Goal: Information Seeking & Learning: Understand process/instructions

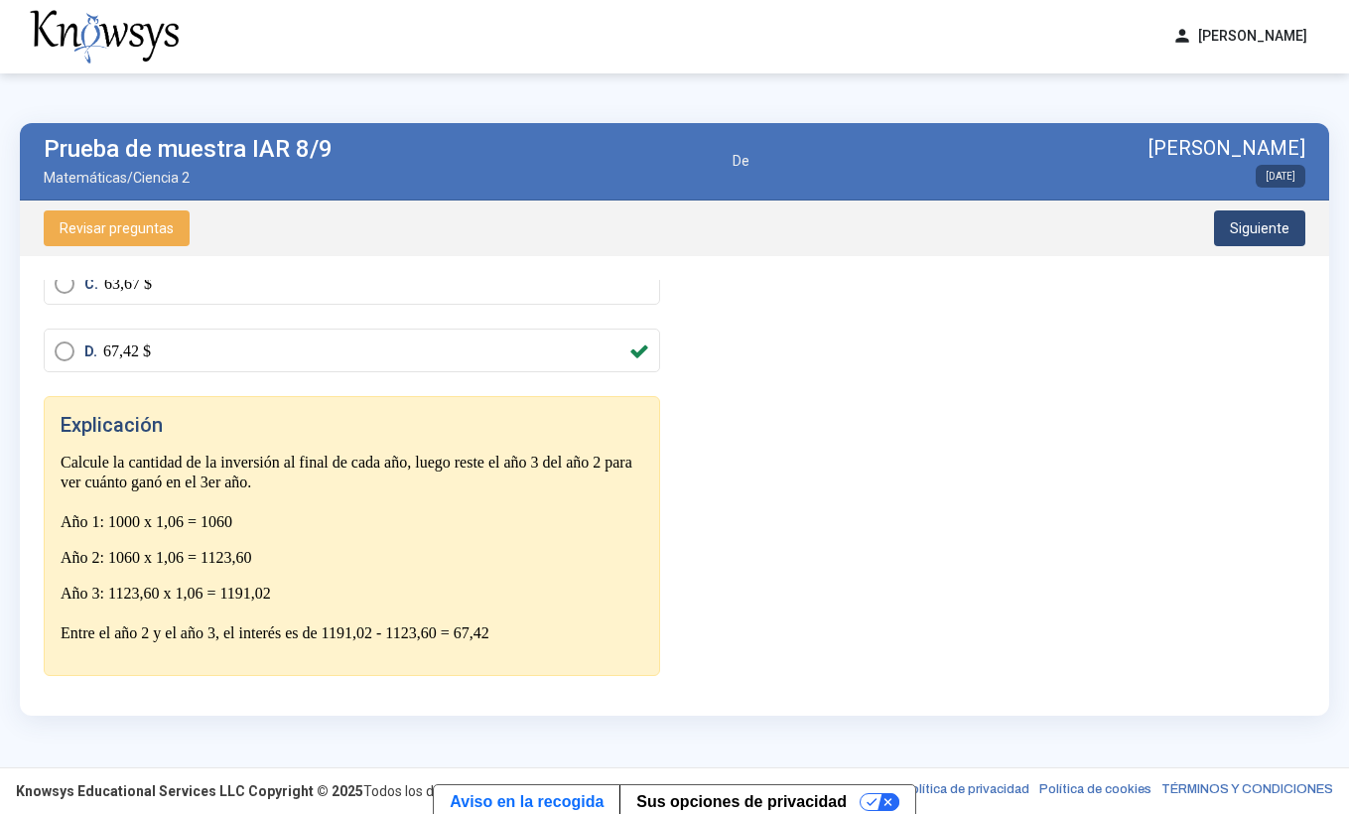
scroll to position [258, 0]
click at [1253, 227] on span "Siguiente" at bounding box center [1260, 228] width 60 height 16
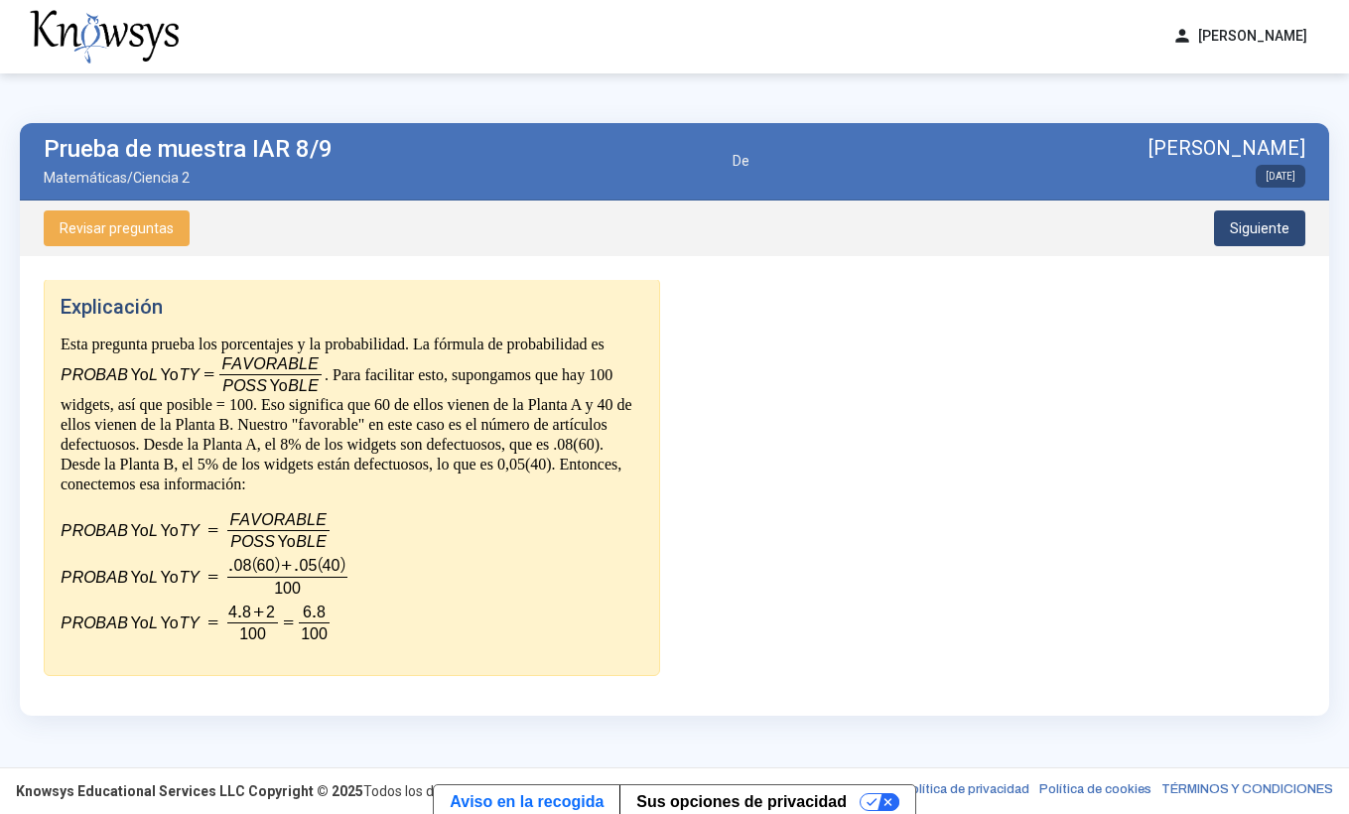
scroll to position [518, 0]
click at [1263, 223] on span "Siguiente" at bounding box center [1260, 228] width 60 height 16
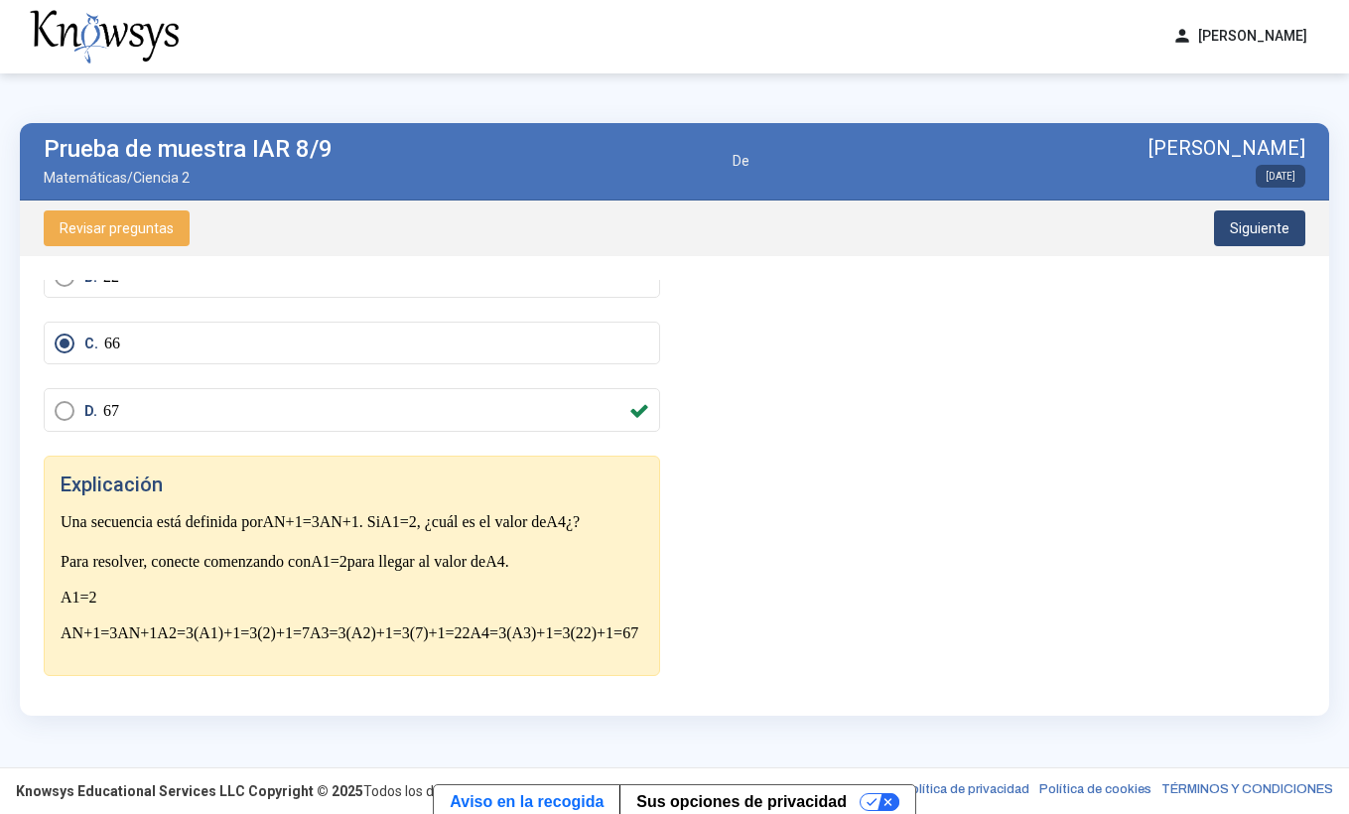
scroll to position [222, 0]
click at [1239, 226] on span "Siguiente" at bounding box center [1260, 228] width 60 height 16
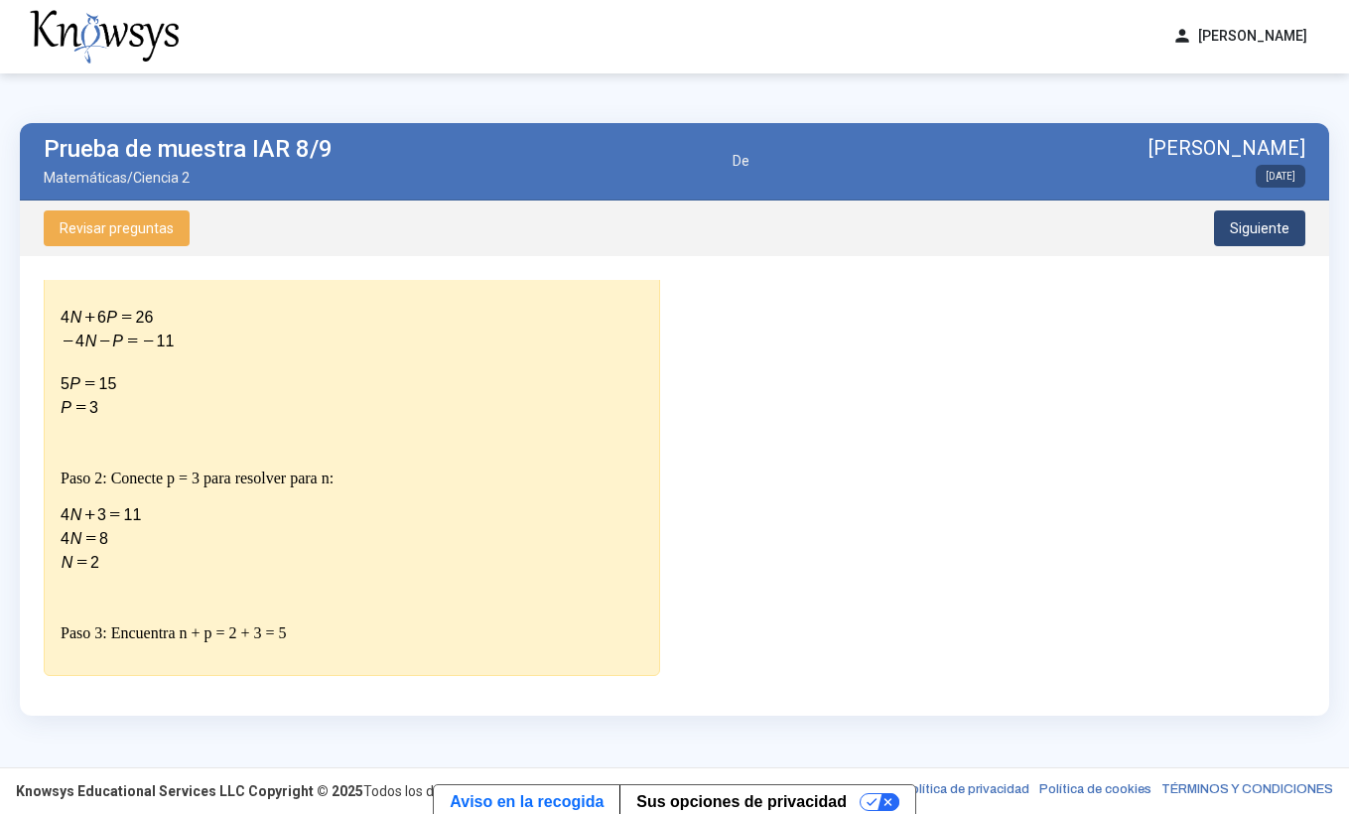
scroll to position [545, 0]
click at [1249, 228] on span "Siguiente" at bounding box center [1260, 228] width 60 height 16
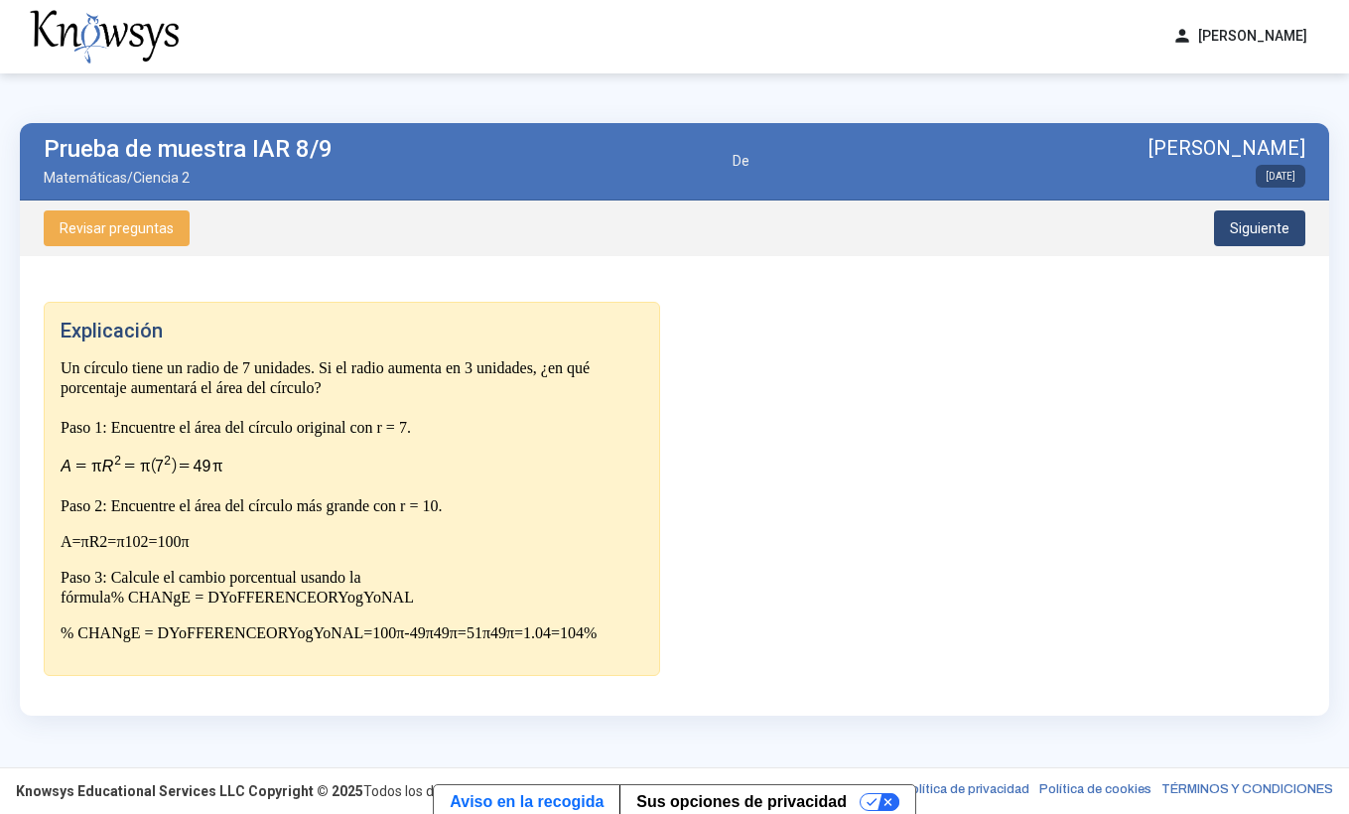
scroll to position [380, 0]
click at [1260, 223] on span "Siguiente" at bounding box center [1260, 228] width 60 height 16
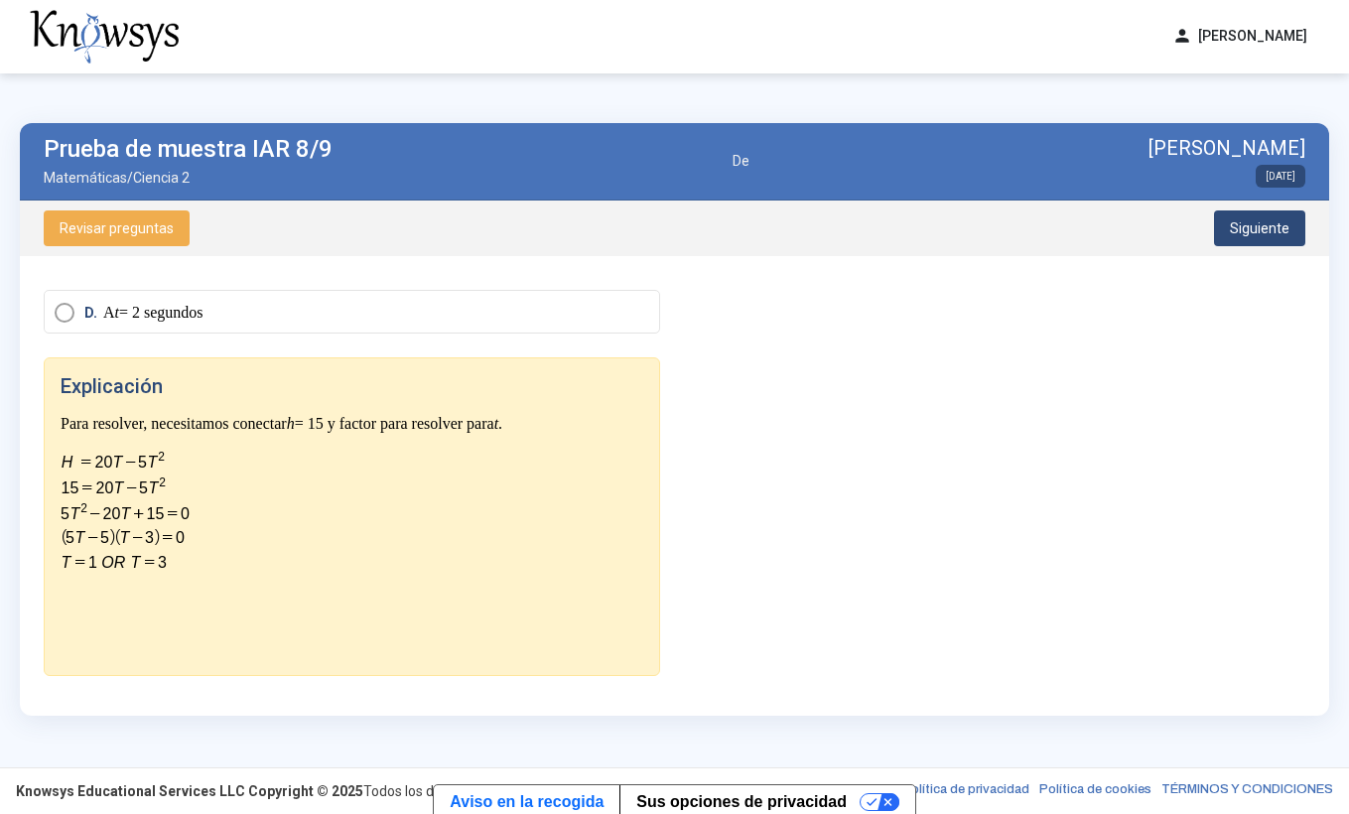
scroll to position [319, 0]
click at [1250, 224] on span "Siguiente" at bounding box center [1260, 228] width 60 height 16
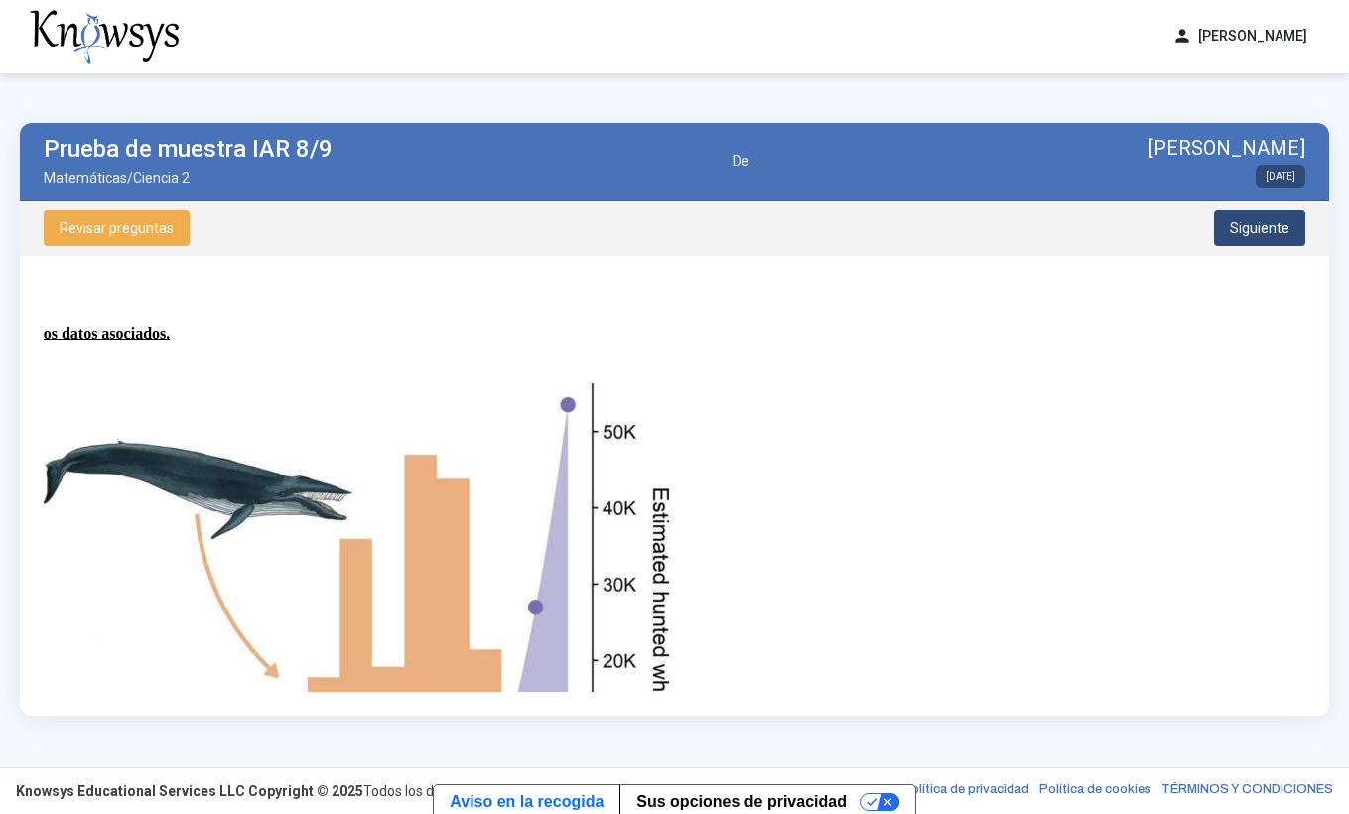
scroll to position [0, 316]
click at [1273, 220] on span "Siguiente" at bounding box center [1260, 228] width 60 height 16
click at [1271, 220] on span "Siguiente" at bounding box center [1260, 228] width 60 height 16
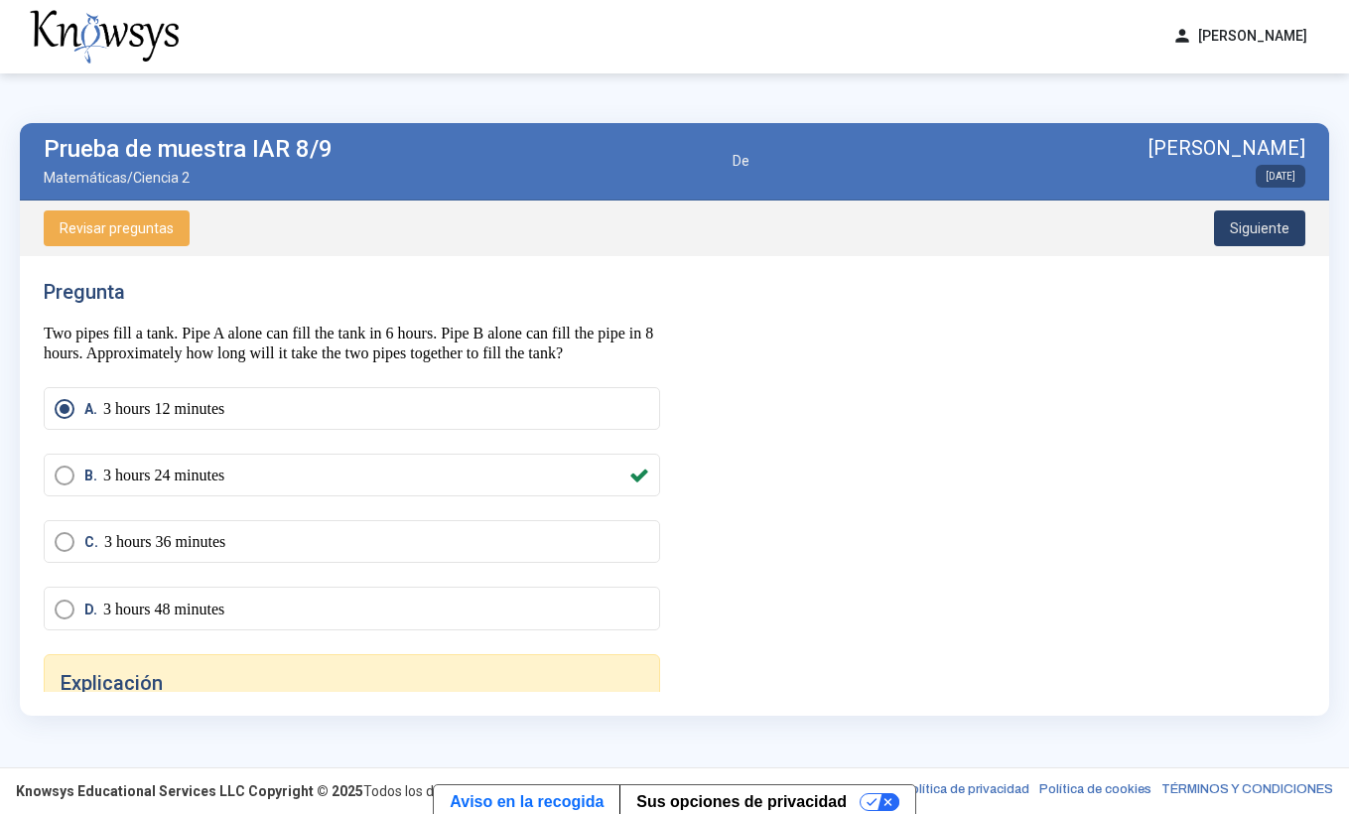
scroll to position [0, 0]
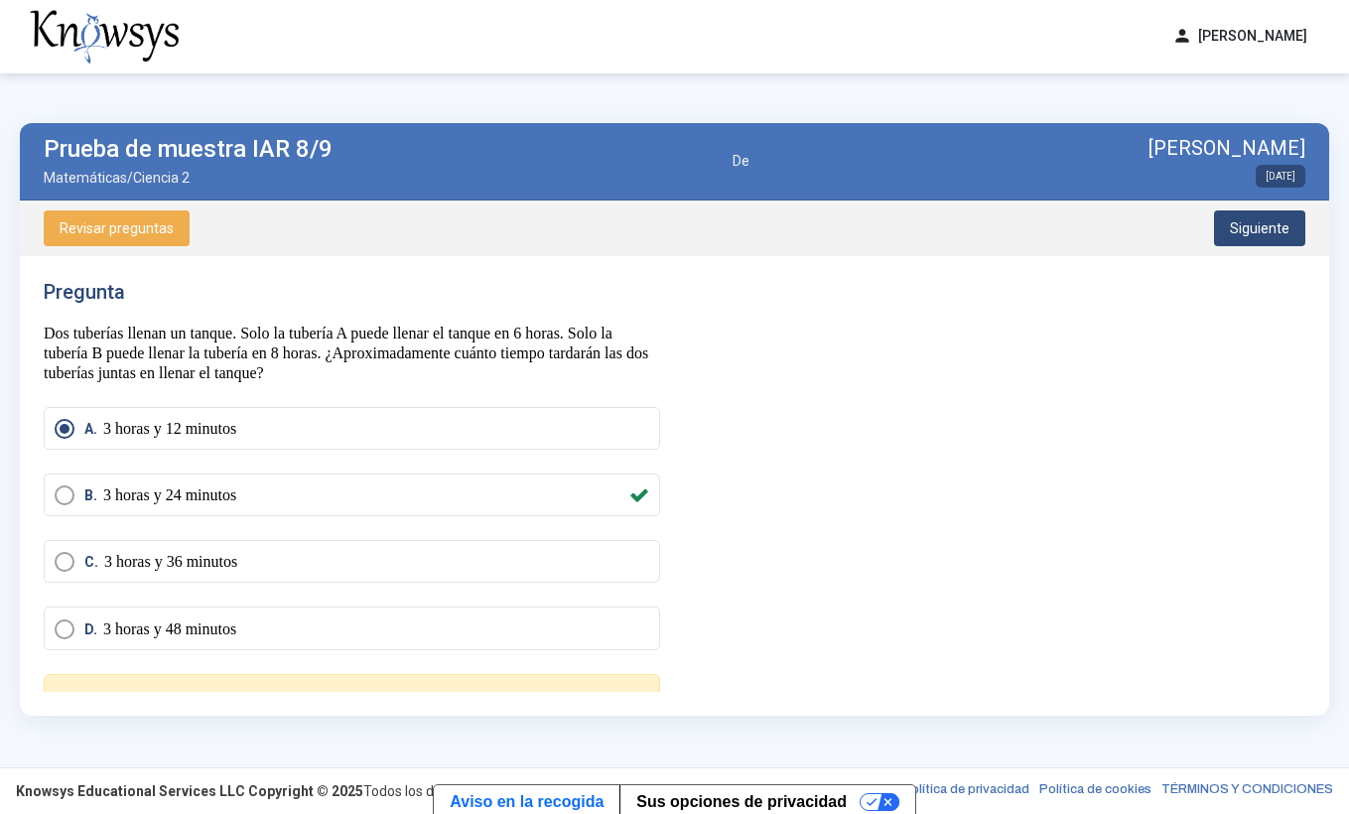
click at [1266, 221] on span "Siguiente" at bounding box center [1260, 228] width 60 height 16
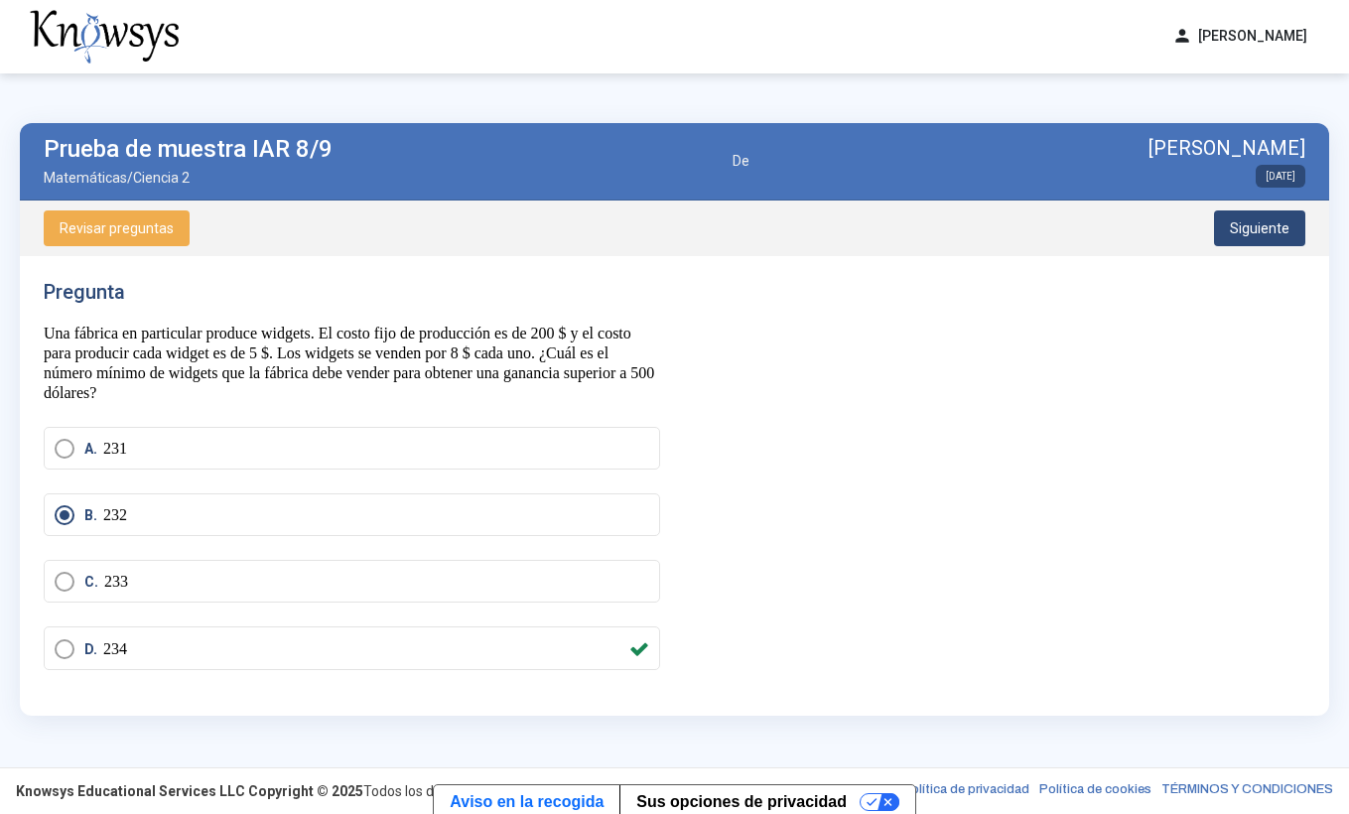
click at [1254, 229] on span "Siguiente" at bounding box center [1260, 228] width 60 height 16
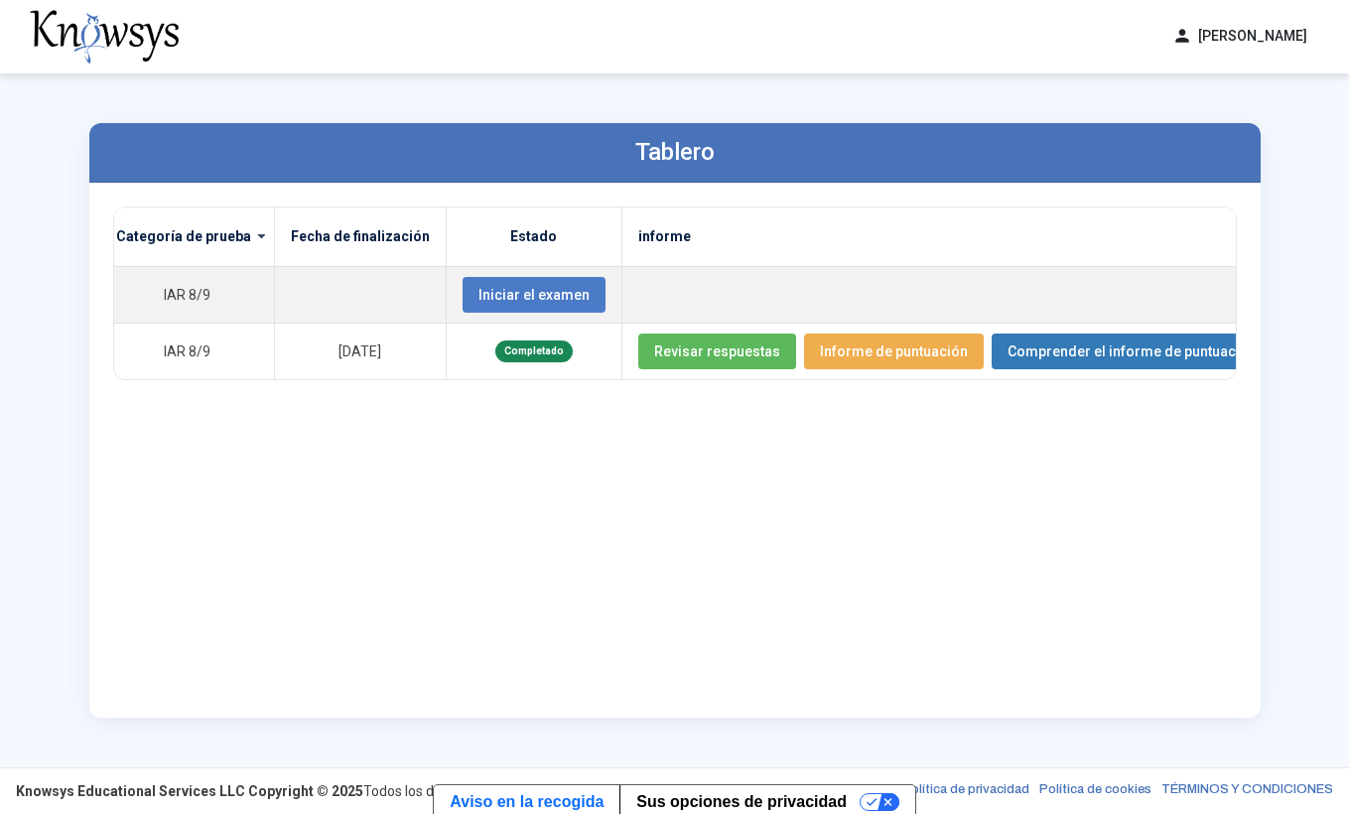
scroll to position [0, 216]
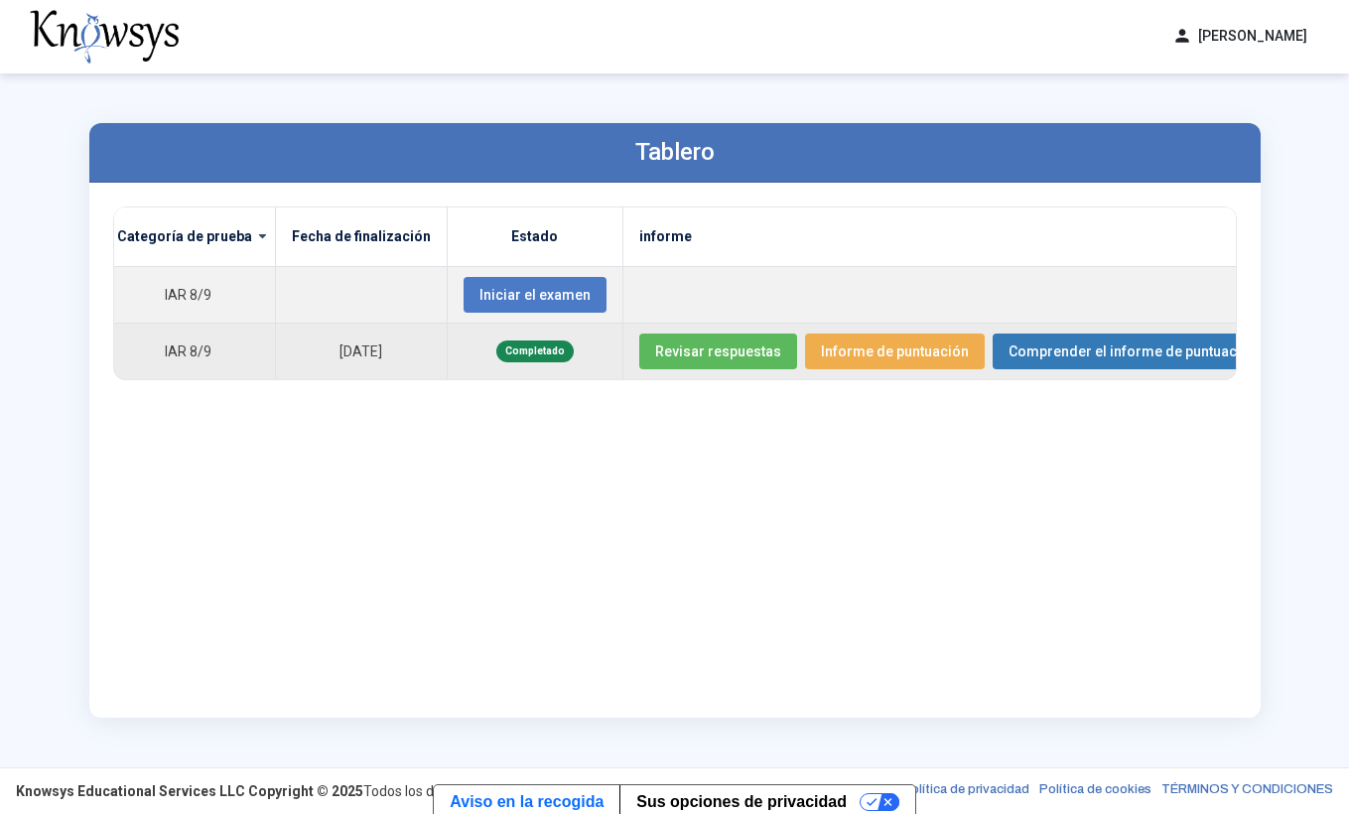
click at [858, 351] on span "Informe de puntuación" at bounding box center [895, 351] width 148 height 16
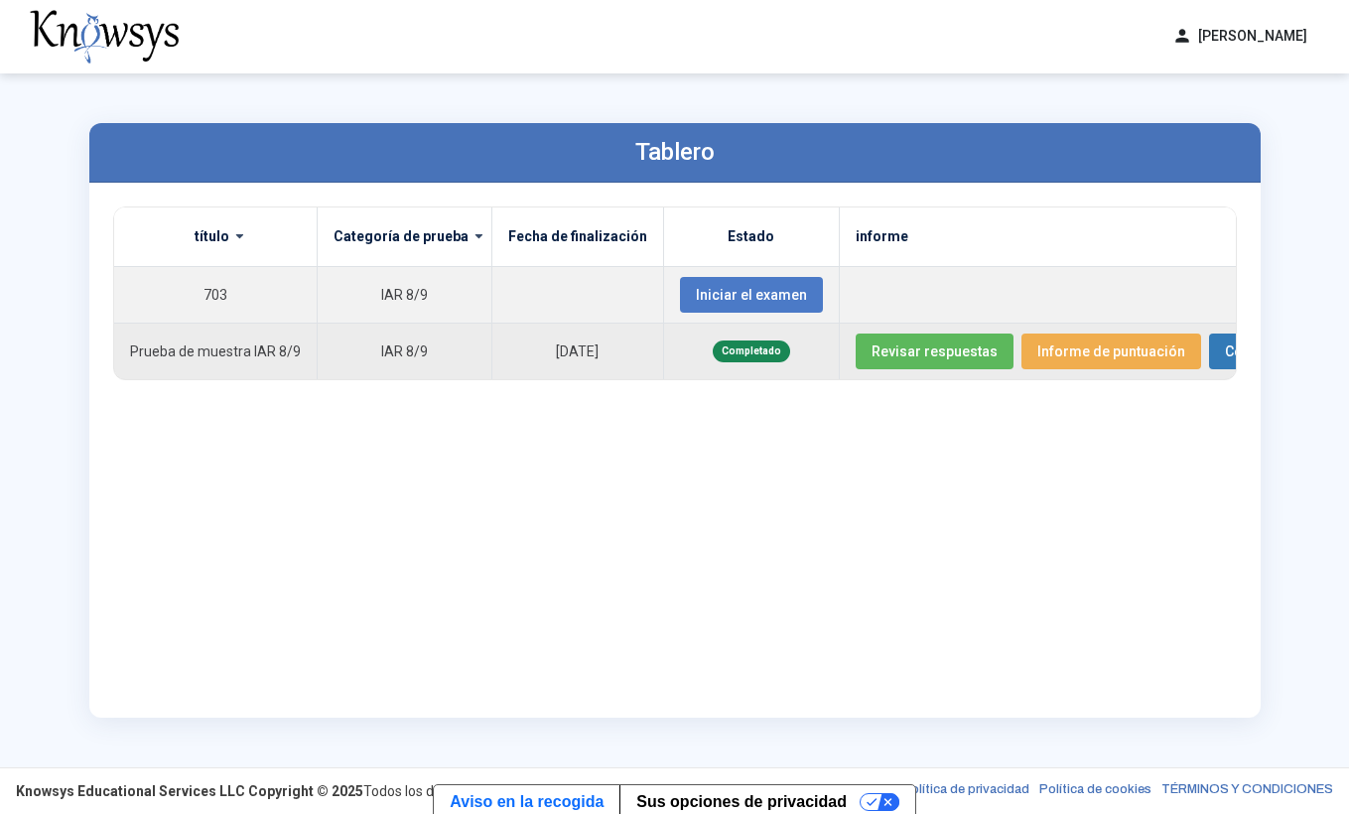
scroll to position [0, 216]
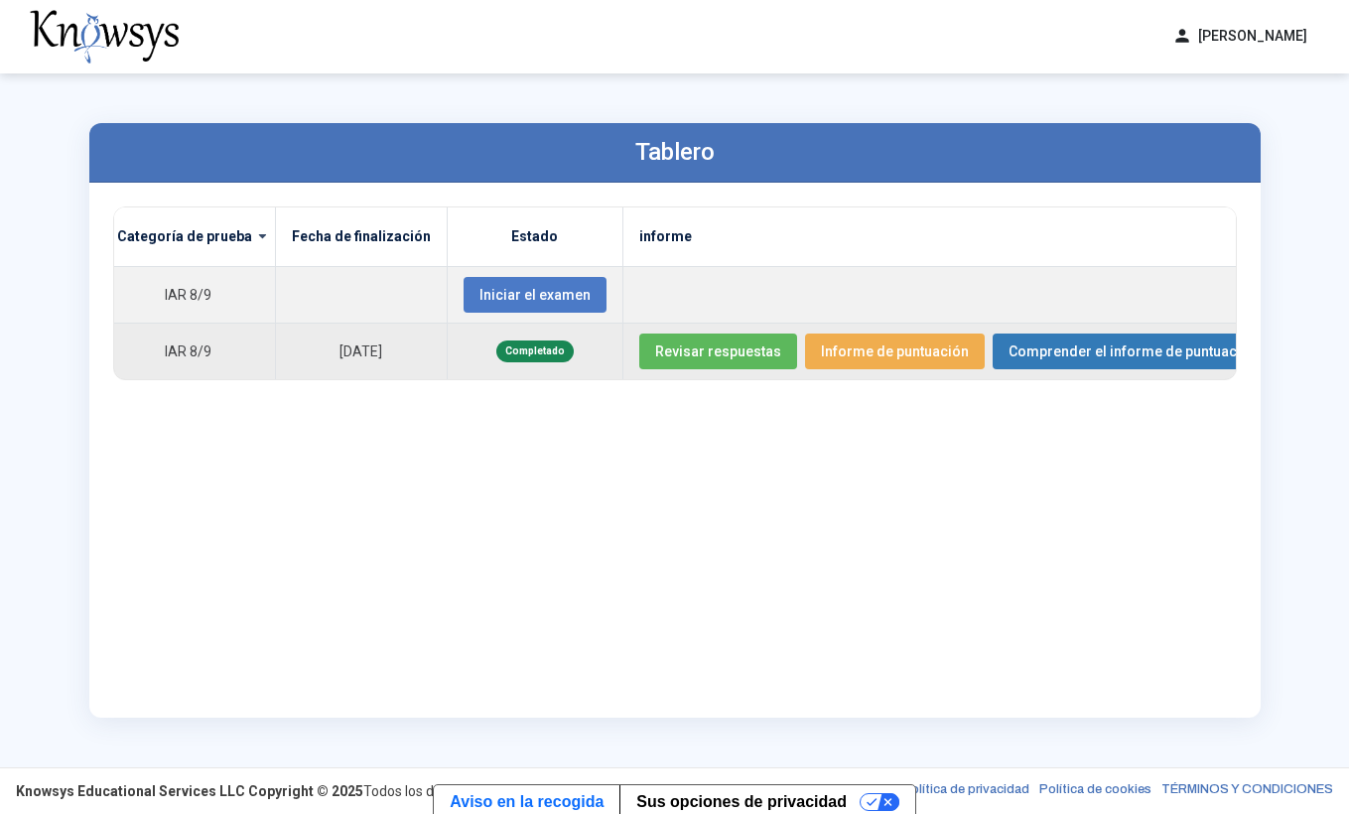
click at [1089, 339] on button "Comprender el informe de puntuación" at bounding box center [1132, 351] width 281 height 36
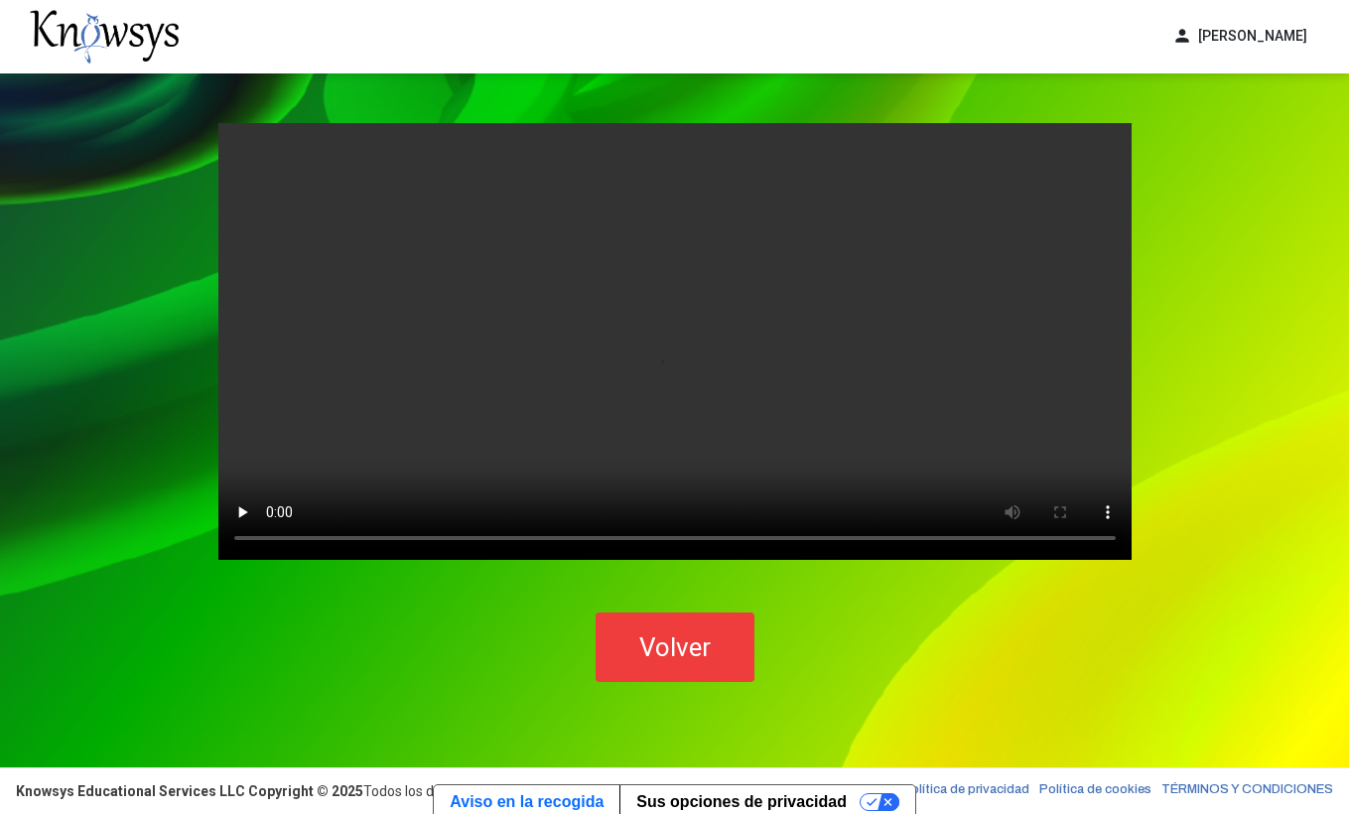
click at [668, 339] on video "Your browser does not support the video tag." at bounding box center [674, 341] width 913 height 437
click at [701, 295] on video "Your browser does not support the video tag." at bounding box center [674, 341] width 913 height 437
click at [268, 535] on video "Your browser does not support the video tag." at bounding box center [674, 341] width 913 height 437
click at [722, 659] on button "Volver" at bounding box center [674, 646] width 159 height 69
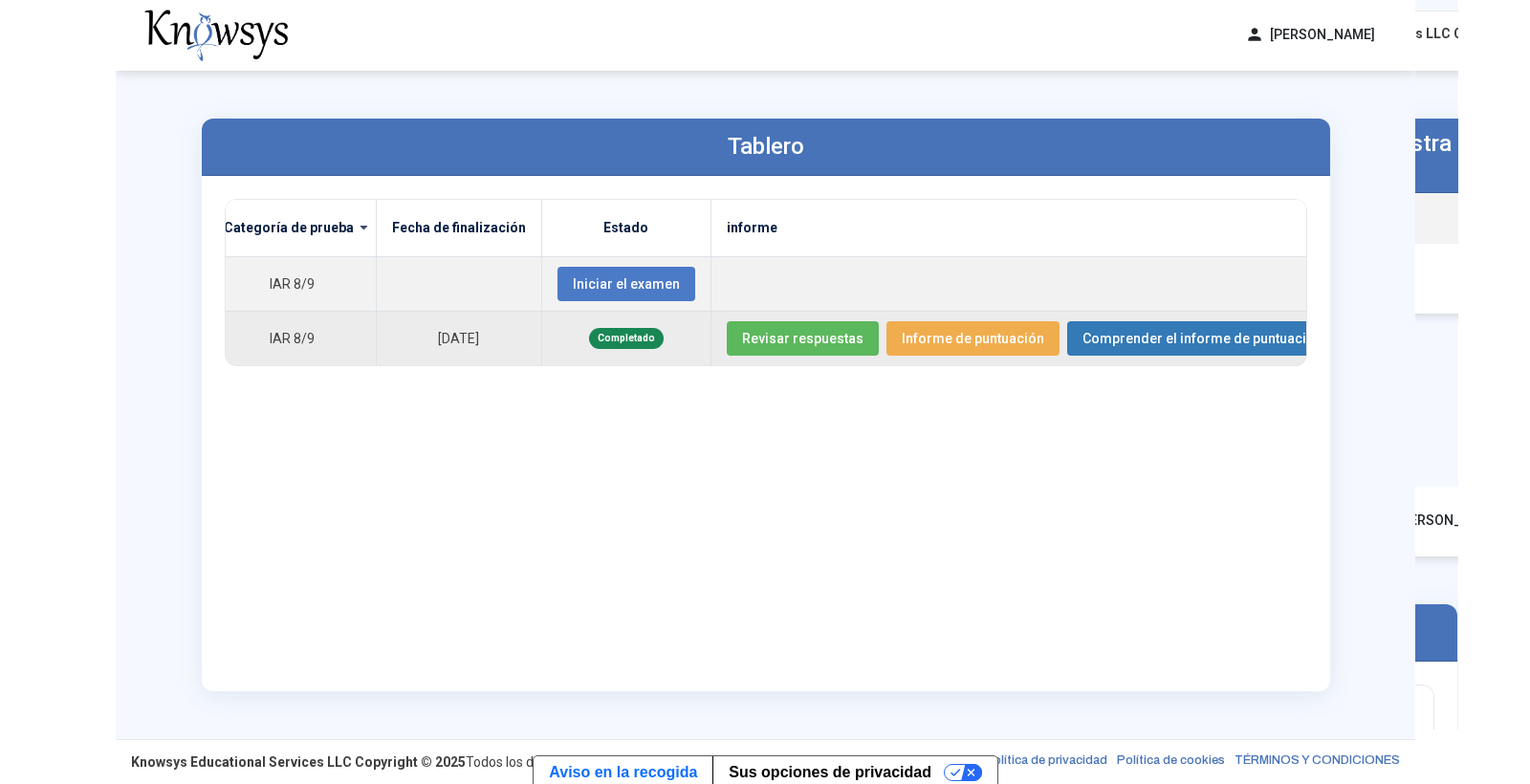
scroll to position [0, 208]
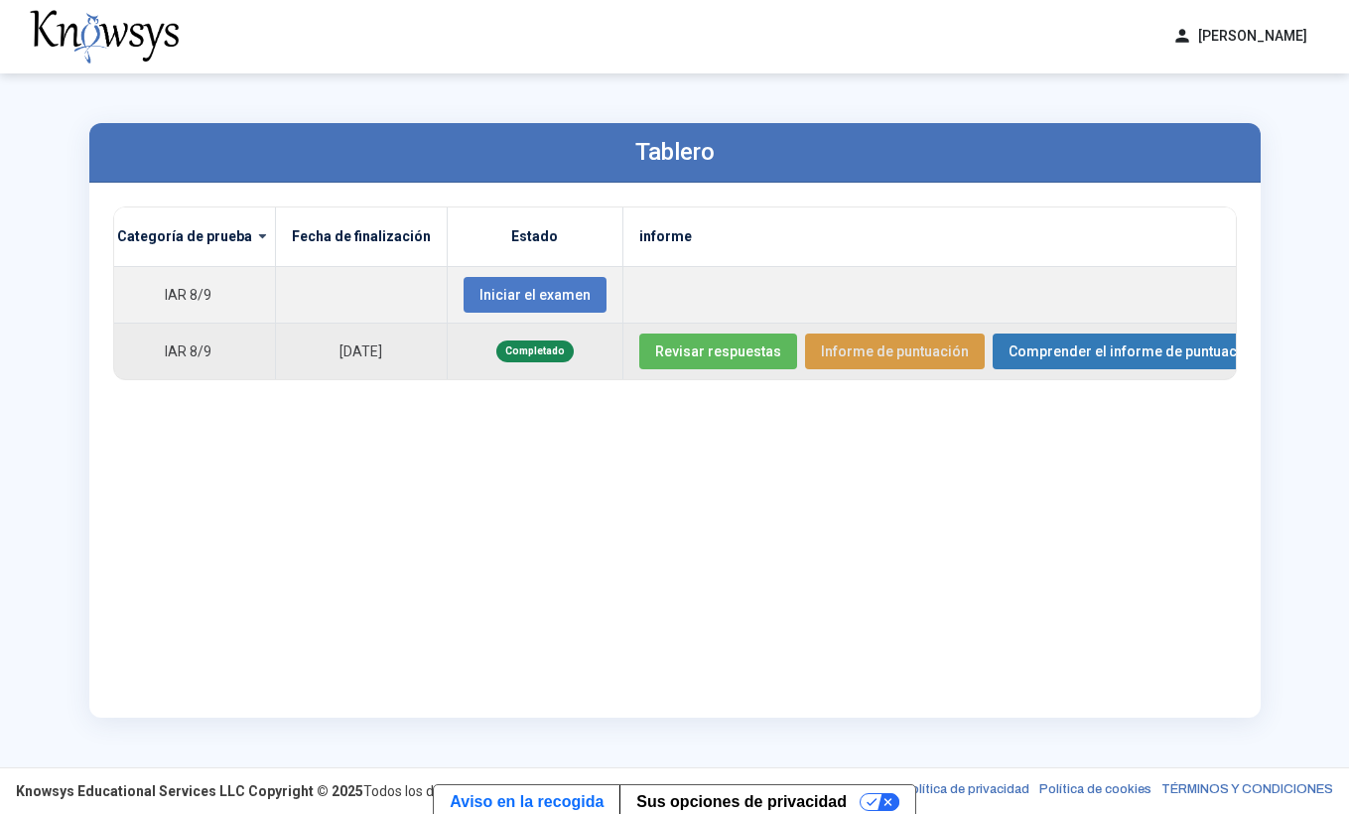
click at [900, 350] on span "Informe de puntuación" at bounding box center [895, 351] width 148 height 16
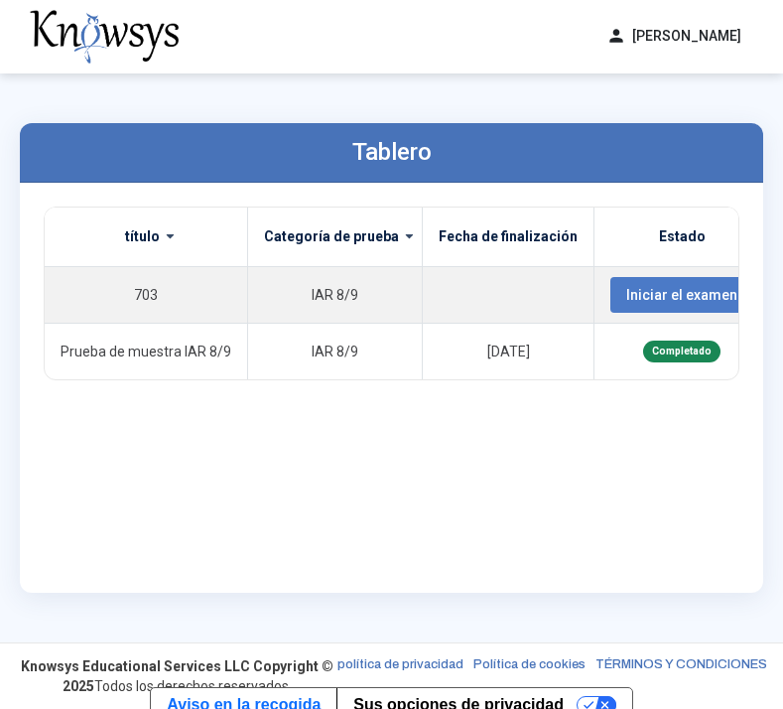
click at [399, 234] on span at bounding box center [402, 236] width 7 height 16
click at [400, 237] on span at bounding box center [402, 236] width 7 height 16
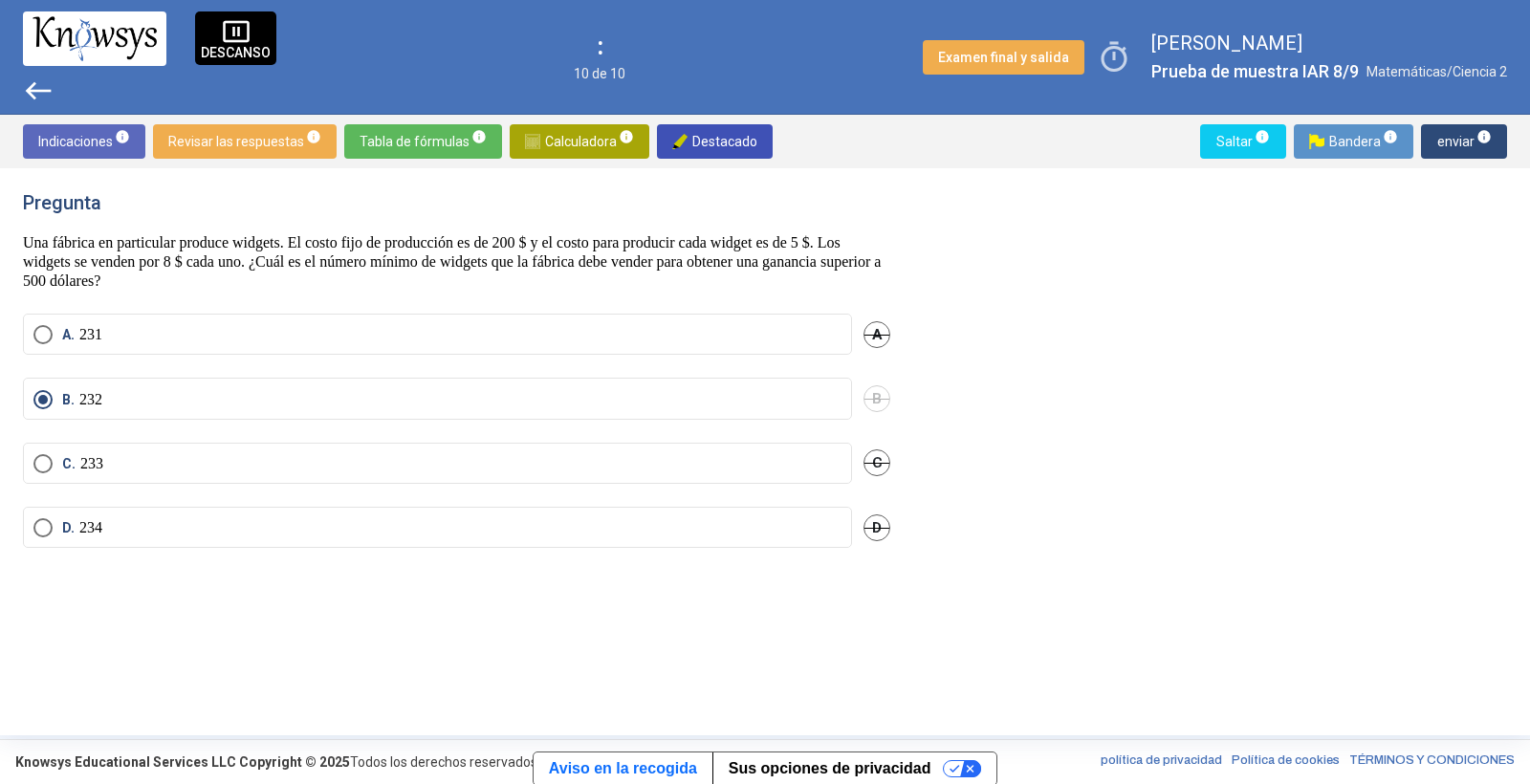
click at [32, 93] on span "west" at bounding box center [39, 91] width 31 height 31
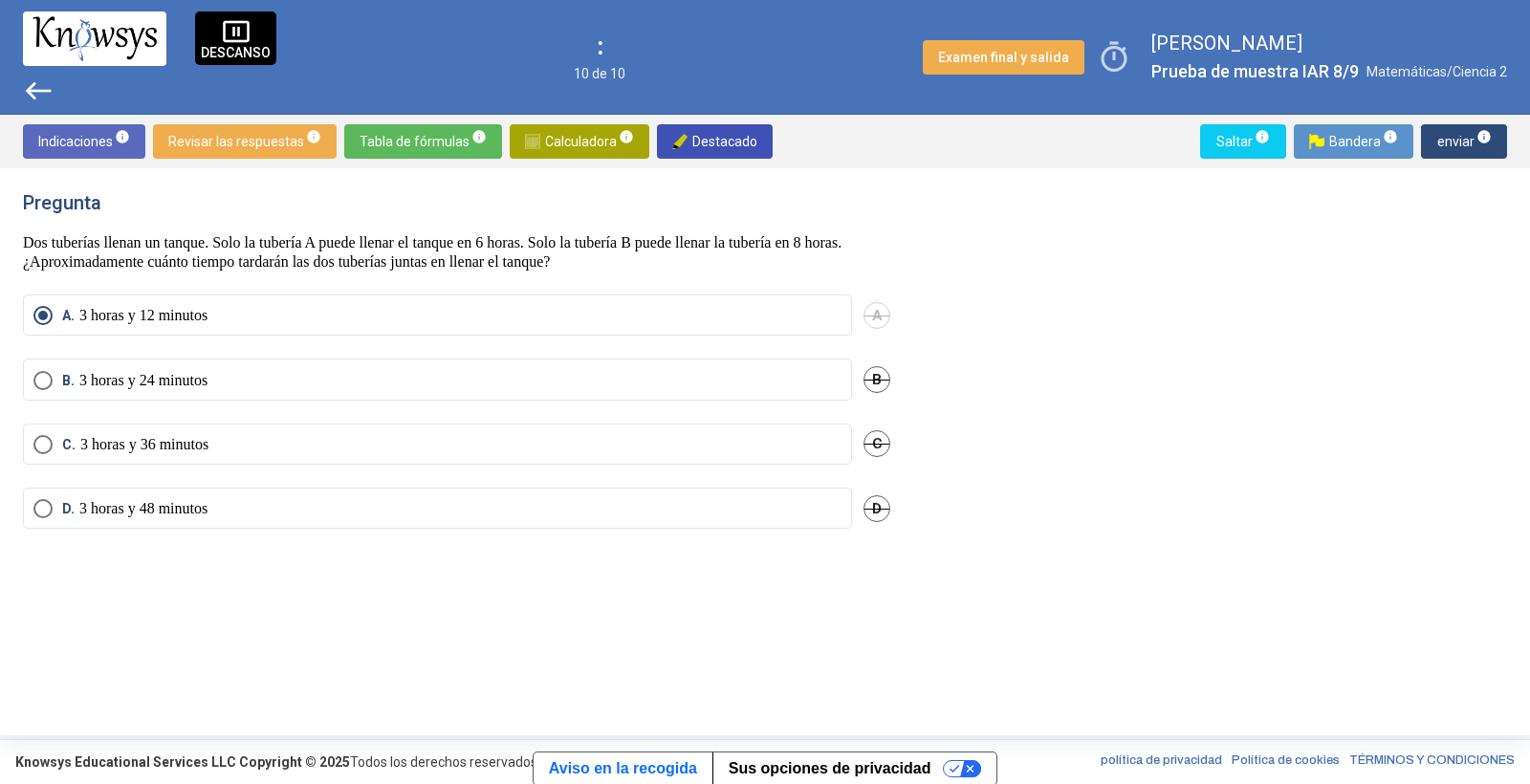
click at [31, 92] on span "west" at bounding box center [39, 91] width 31 height 31
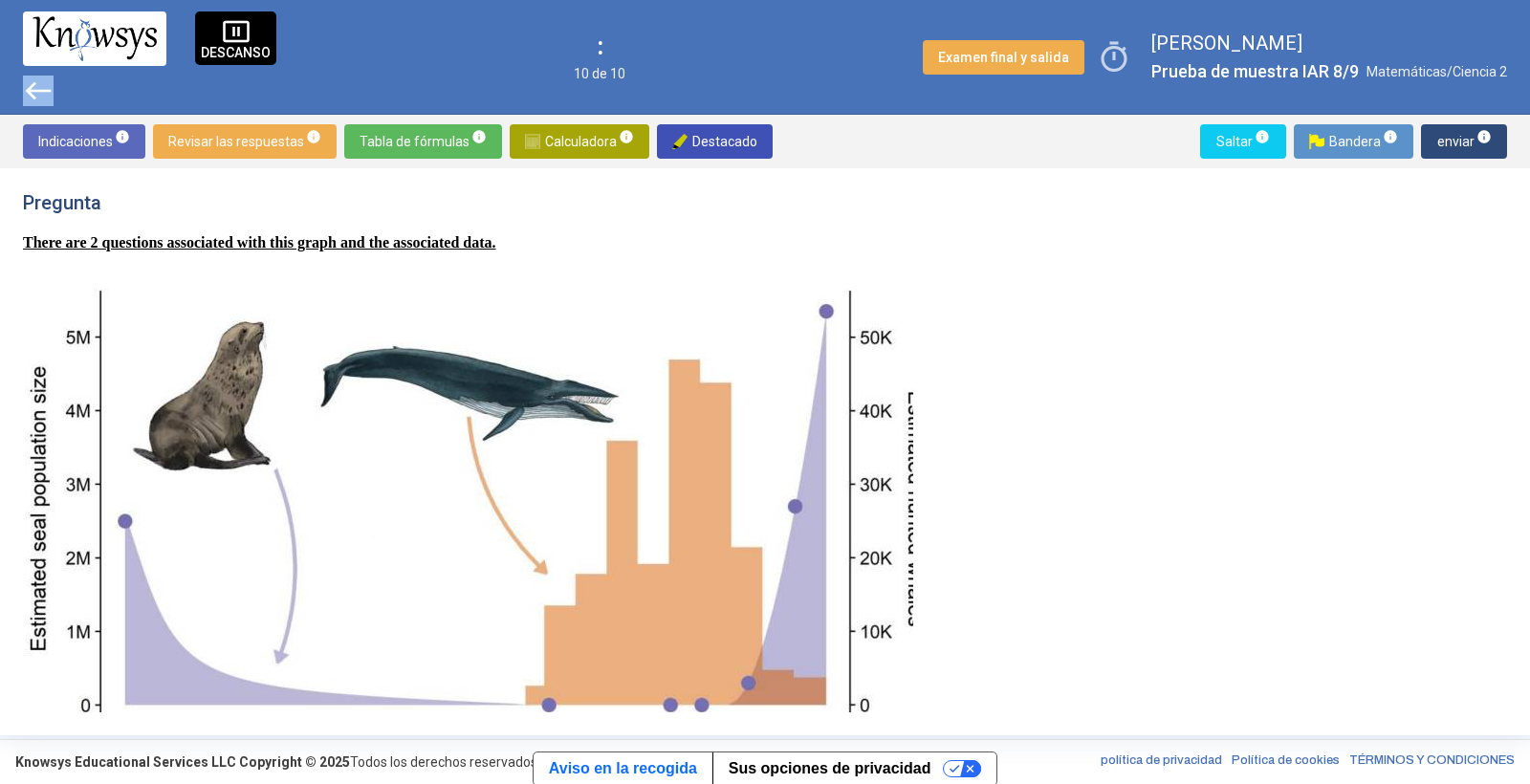
click at [31, 92] on span "west" at bounding box center [39, 91] width 31 height 31
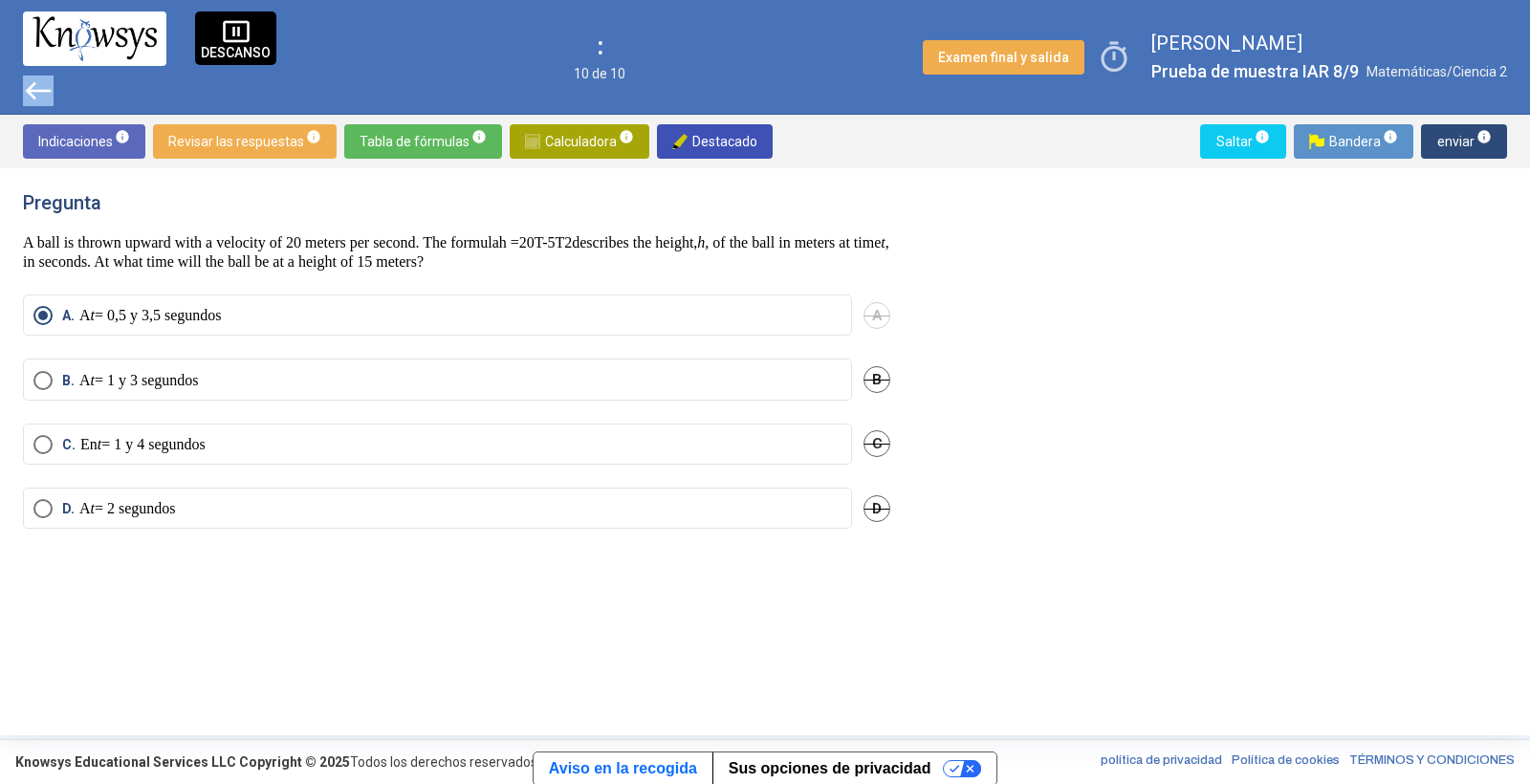
click at [31, 92] on span "west" at bounding box center [39, 91] width 31 height 31
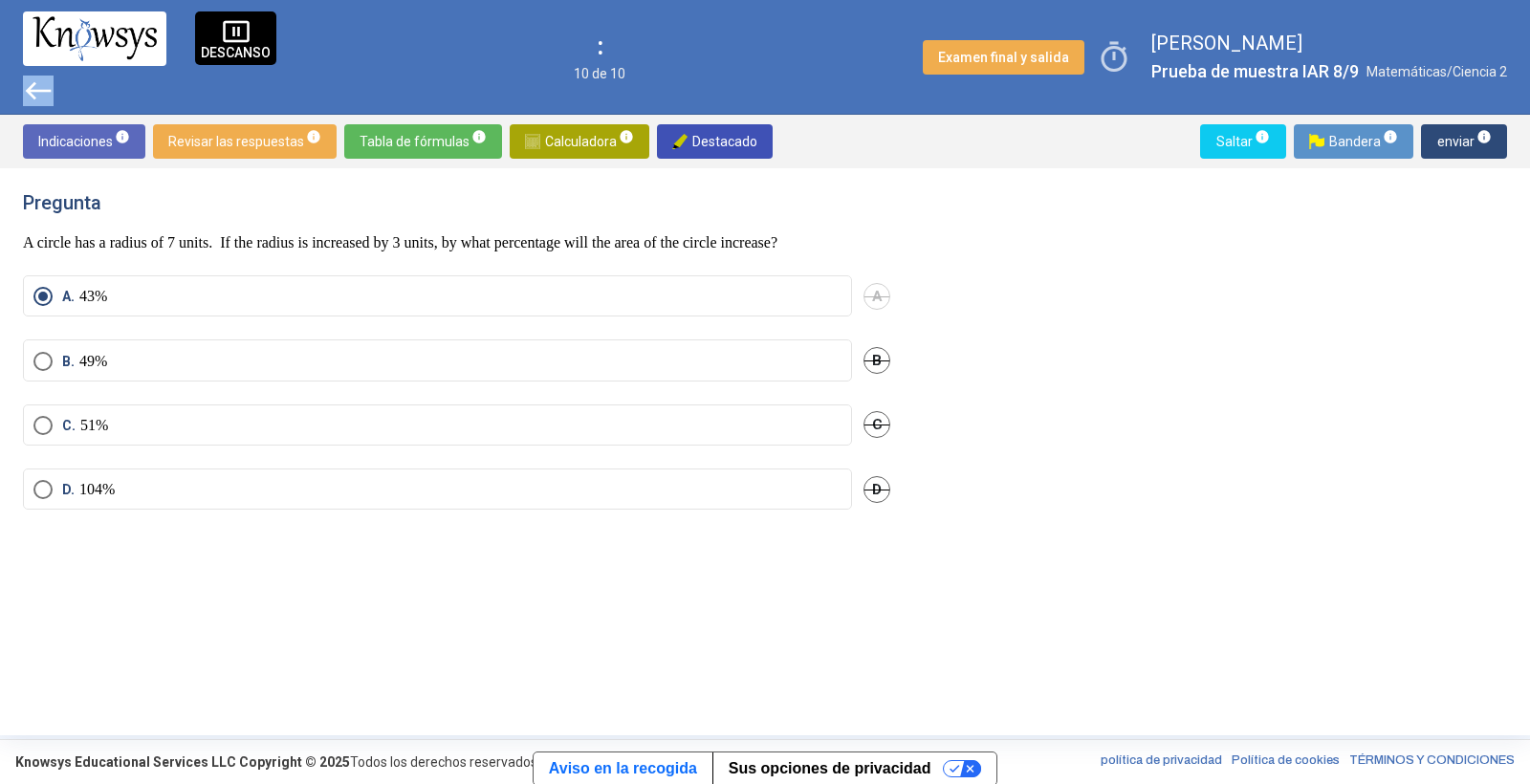
click at [31, 92] on span "west" at bounding box center [39, 91] width 31 height 31
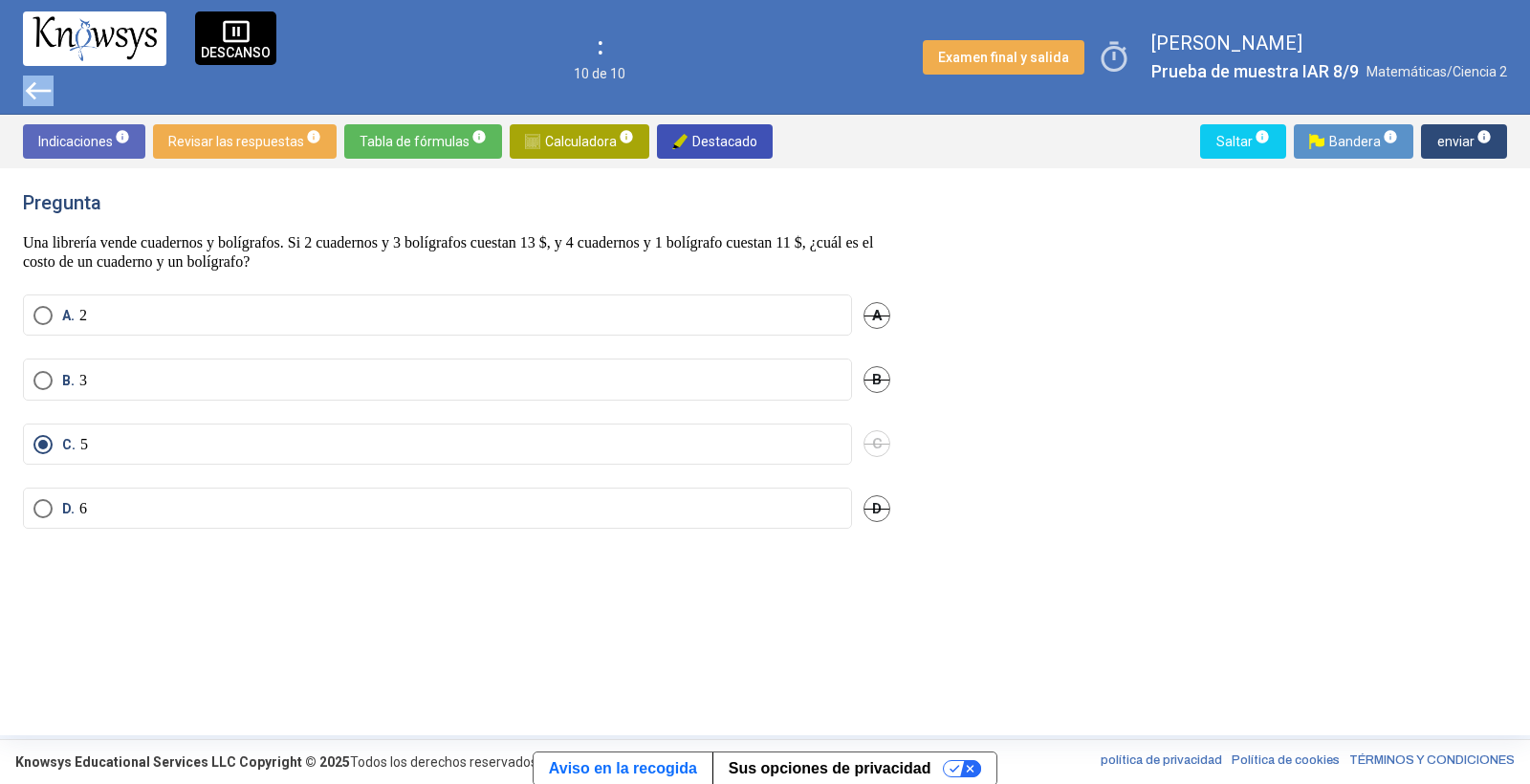
click at [31, 92] on span "west" at bounding box center [39, 91] width 31 height 31
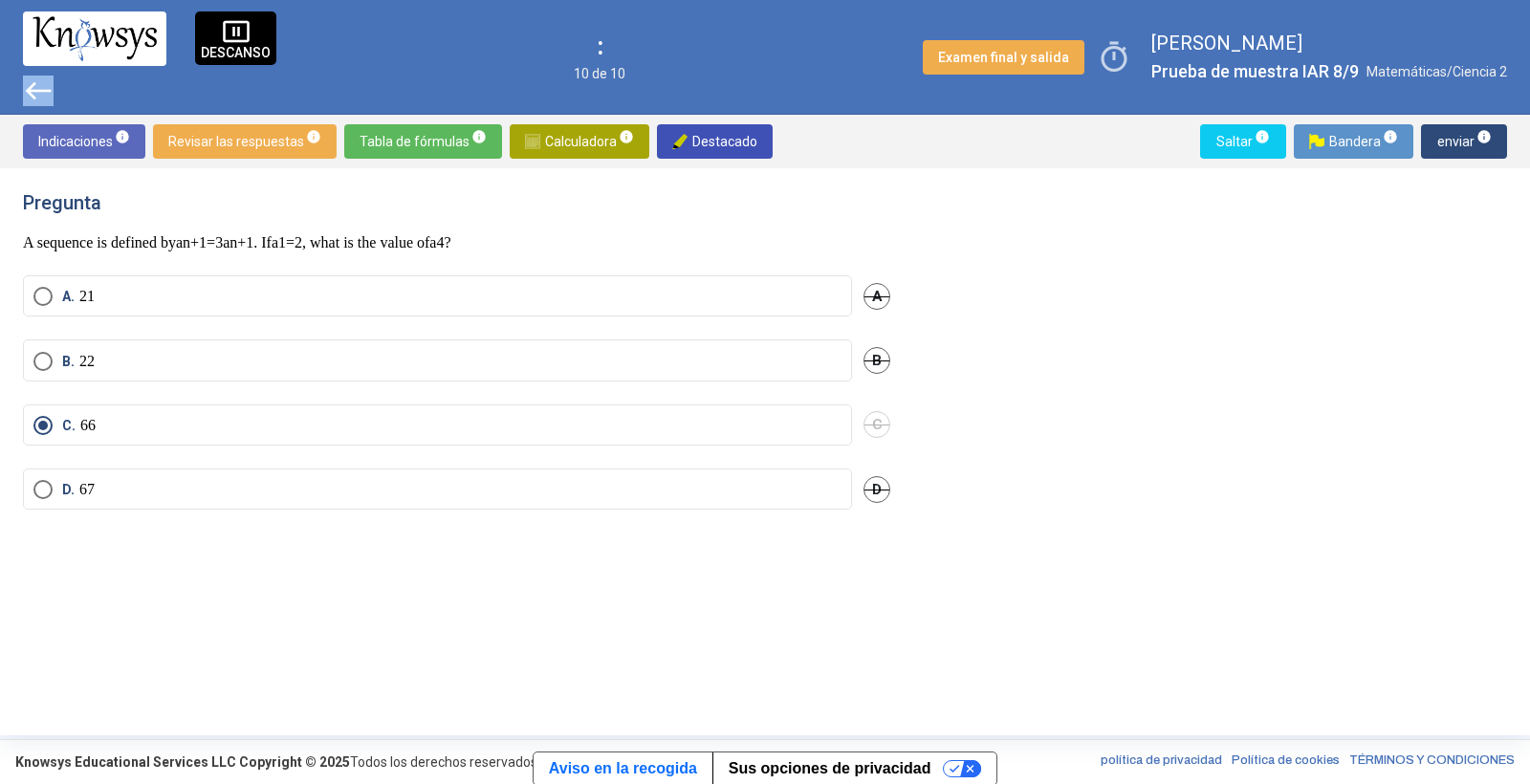
click at [31, 92] on span "west" at bounding box center [39, 91] width 31 height 31
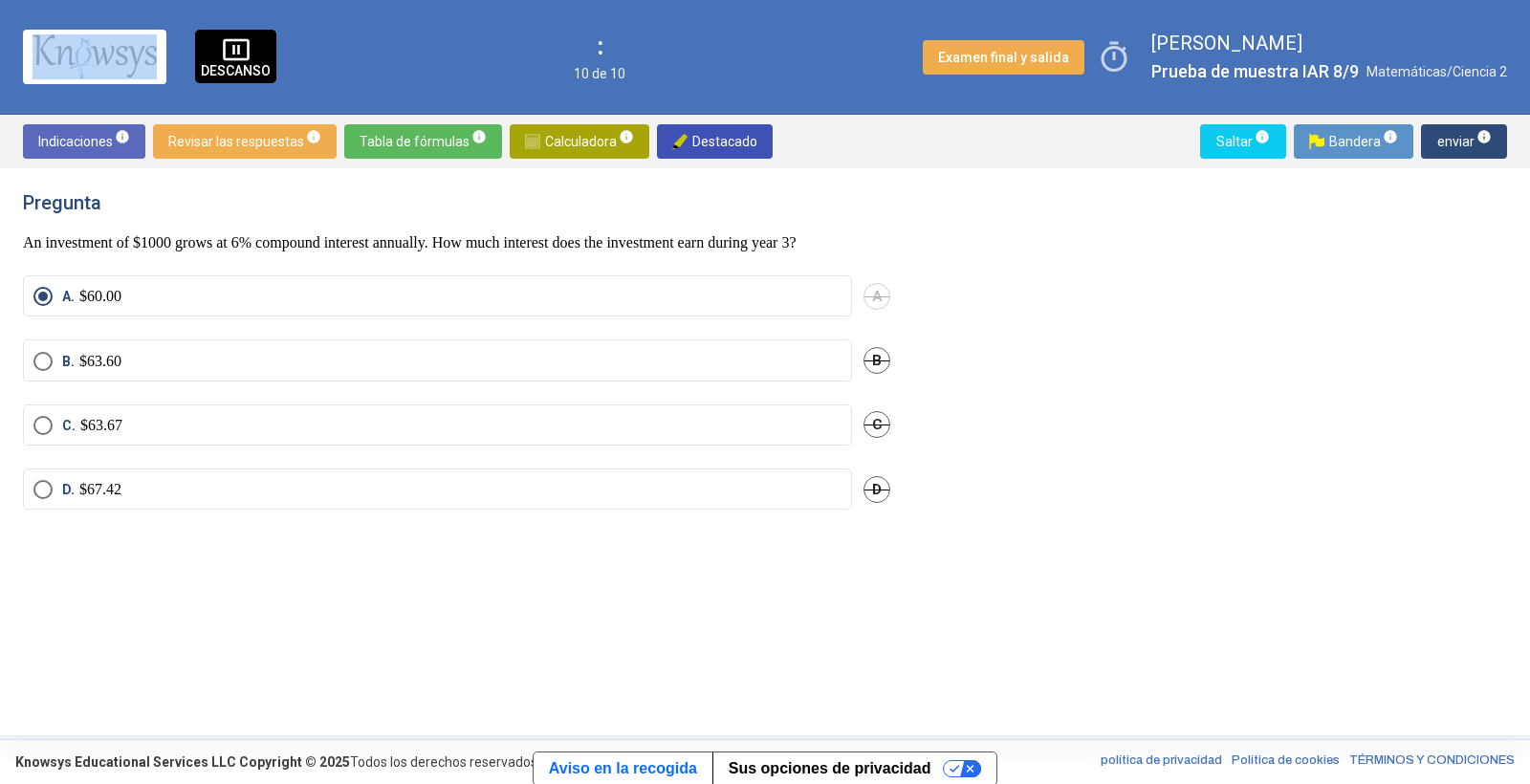
click at [31, 92] on div "pause_presentation DESCANSO : 10 de 10 Examen final y salida timer [PERSON_NAME…" at bounding box center [765, 57] width 1530 height 115
click at [3, 13] on div "pause_presentation DESCANSO : 10 de 10 Examen final y salida timer [PERSON_NAME…" at bounding box center [765, 57] width 1530 height 115
